Goal: Navigation & Orientation: Go to known website

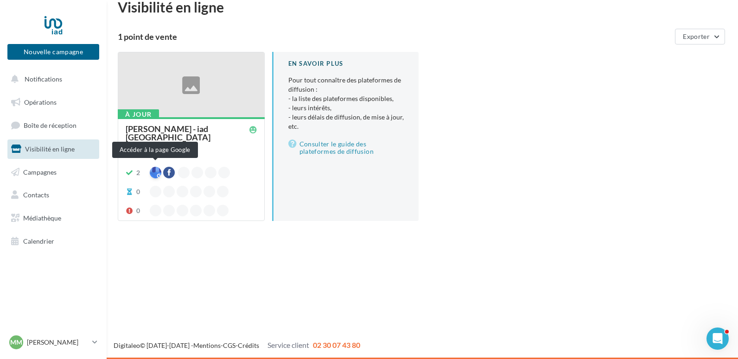
click at [151, 170] on div at bounding box center [156, 173] width 12 height 12
